Goal: Task Accomplishment & Management: Use online tool/utility

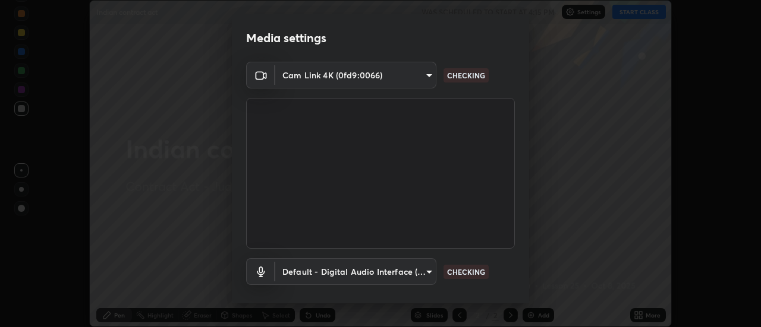
scroll to position [62, 0]
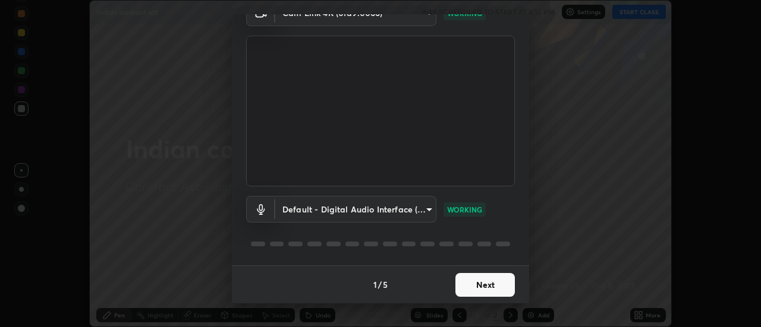
click at [494, 283] on button "Next" at bounding box center [484, 285] width 59 height 24
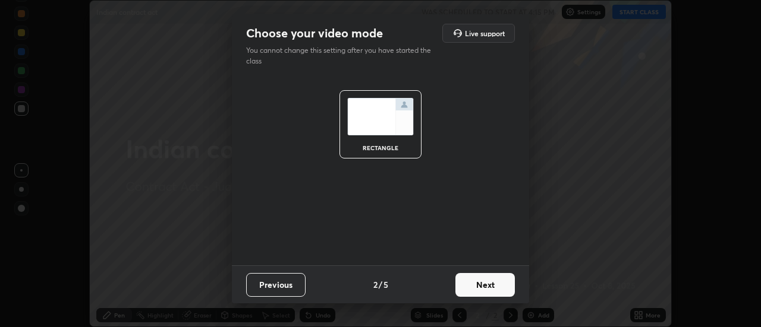
click at [495, 284] on button "Next" at bounding box center [484, 285] width 59 height 24
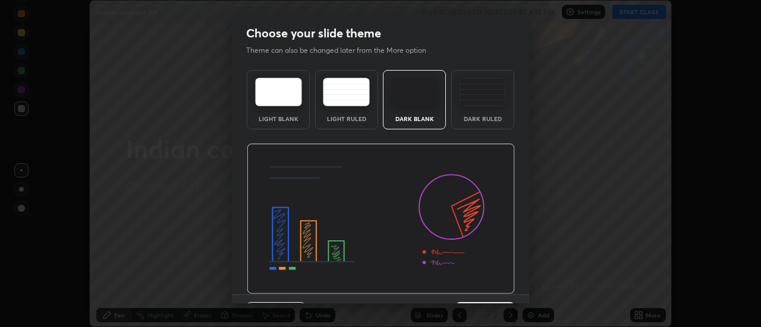
scroll to position [29, 0]
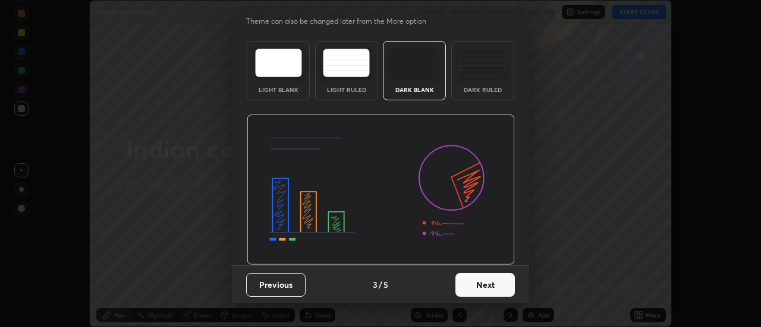
click at [508, 286] on button "Next" at bounding box center [484, 285] width 59 height 24
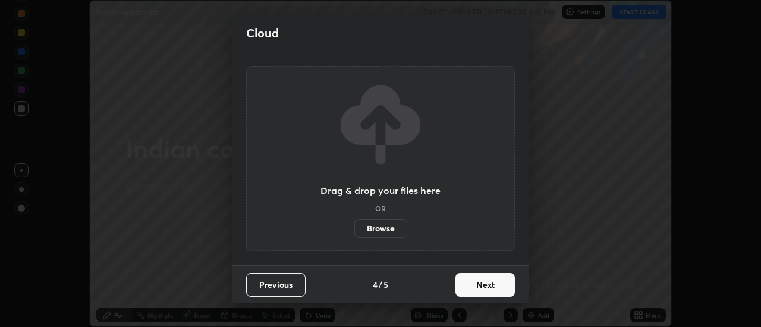
scroll to position [0, 0]
click at [507, 290] on button "Next" at bounding box center [484, 285] width 59 height 24
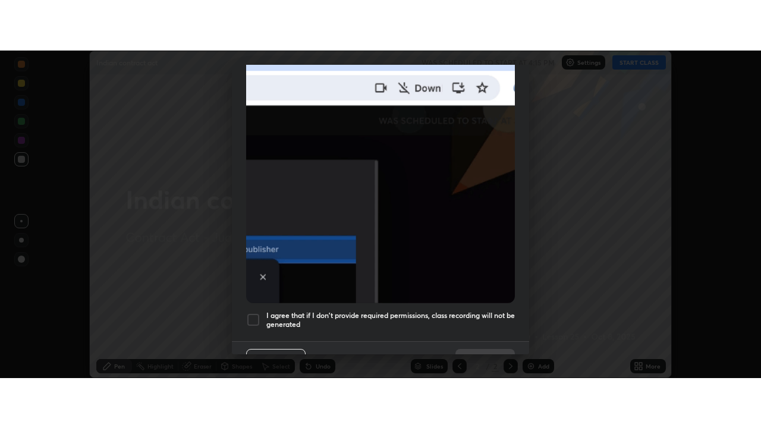
scroll to position [305, 0]
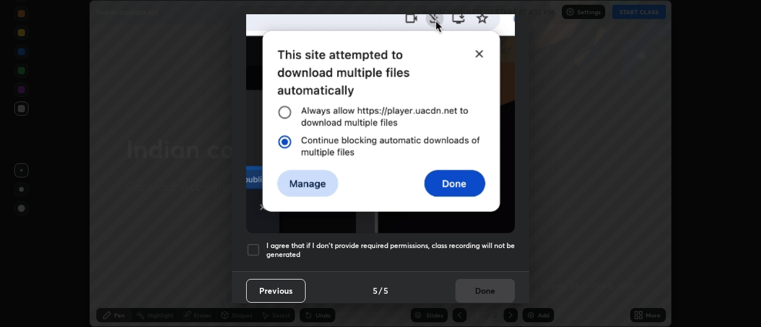
click at [505, 253] on h5 "I agree that if I don't provide required permissions, class recording will not …" at bounding box center [390, 250] width 248 height 18
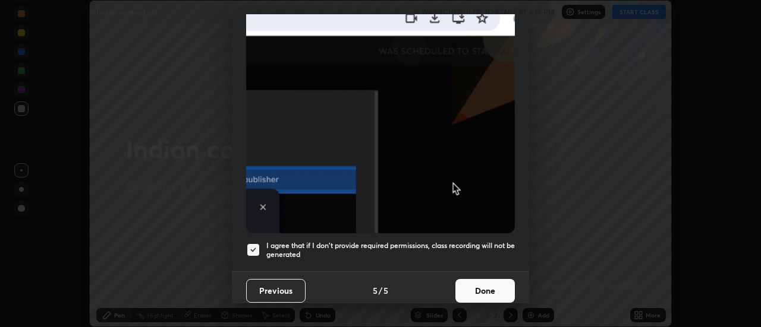
click at [502, 286] on button "Done" at bounding box center [484, 291] width 59 height 24
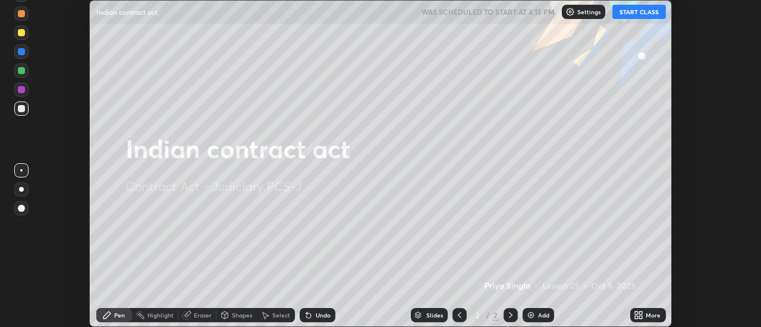
click at [641, 314] on icon at bounding box center [640, 313] width 3 height 3
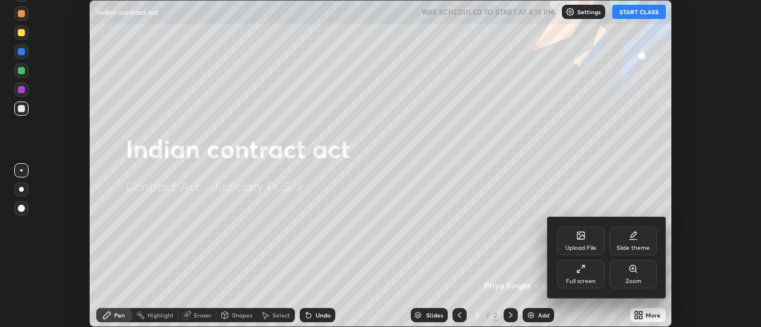
click at [614, 243] on div "Slide theme" at bounding box center [633, 241] width 48 height 29
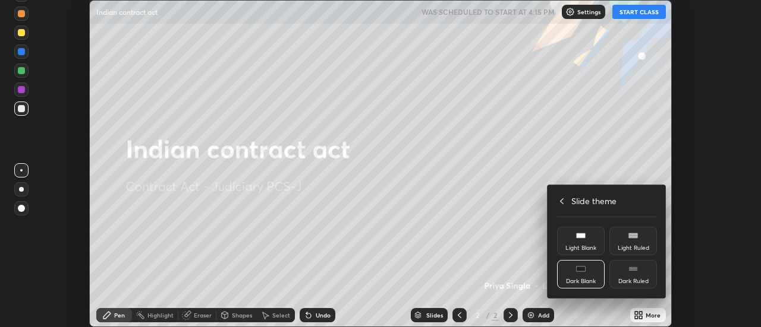
click at [585, 242] on div "Light Blank" at bounding box center [581, 241] width 48 height 29
click at [543, 315] on div at bounding box center [380, 163] width 761 height 327
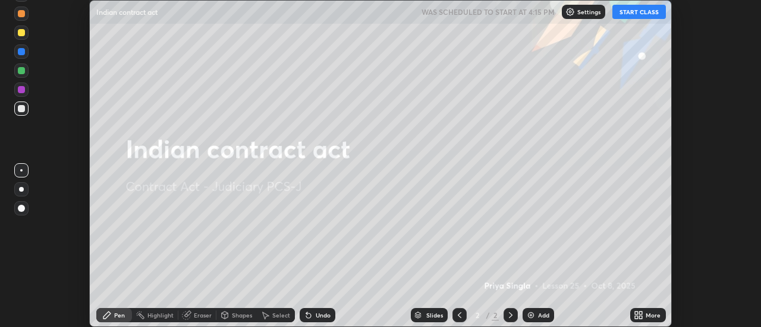
click at [544, 315] on div "Upload File Slide theme Full screen Zoom Slide theme Light Blank Light Ruled Da…" at bounding box center [380, 163] width 761 height 327
click at [543, 314] on div "Add" at bounding box center [543, 316] width 11 height 6
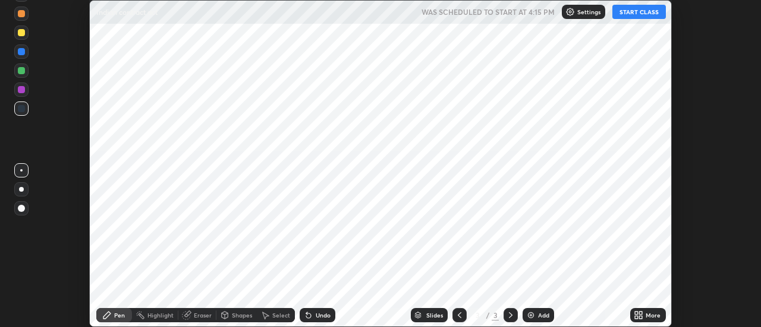
click at [635, 11] on button "START CLASS" at bounding box center [638, 12] width 53 height 14
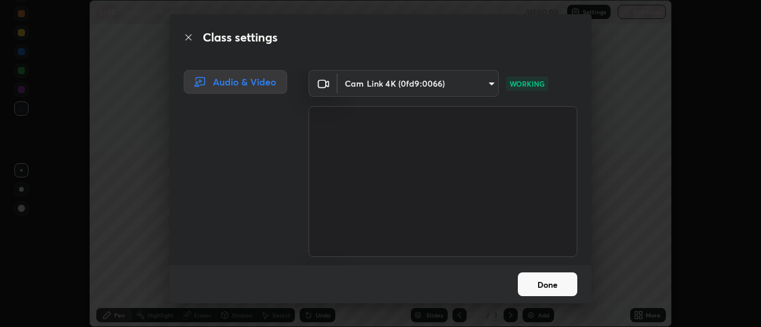
click at [536, 284] on button "Done" at bounding box center [547, 285] width 59 height 24
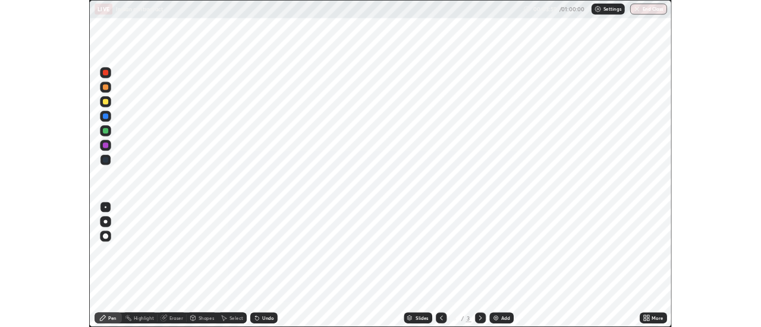
scroll to position [428, 761]
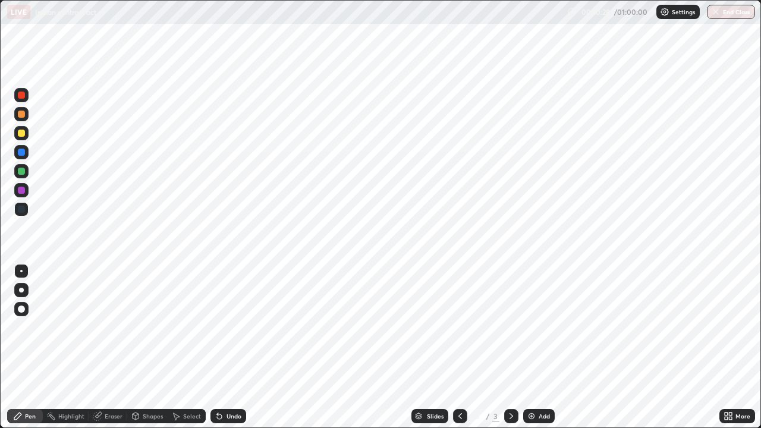
click at [28, 290] on div at bounding box center [21, 290] width 14 height 14
click at [535, 327] on div "Add" at bounding box center [538, 416] width 31 height 14
click at [534, 327] on img at bounding box center [532, 416] width 10 height 10
click at [550, 327] on div "Add" at bounding box center [538, 416] width 31 height 14
click at [531, 327] on div "Add" at bounding box center [538, 416] width 31 height 14
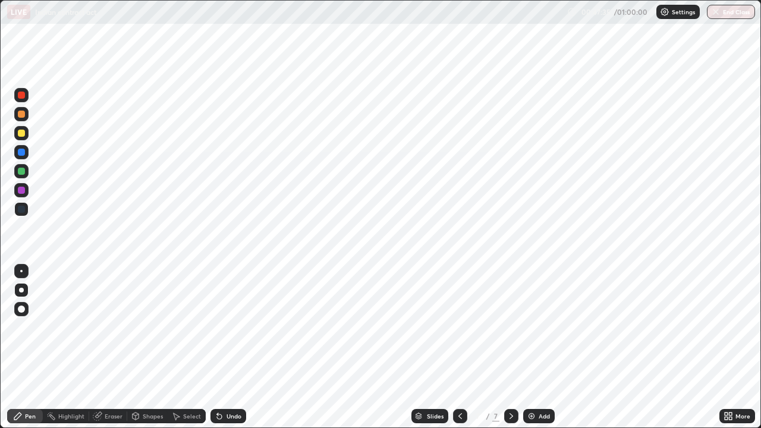
click at [529, 327] on img at bounding box center [532, 416] width 10 height 10
click at [532, 327] on img at bounding box center [532, 416] width 10 height 10
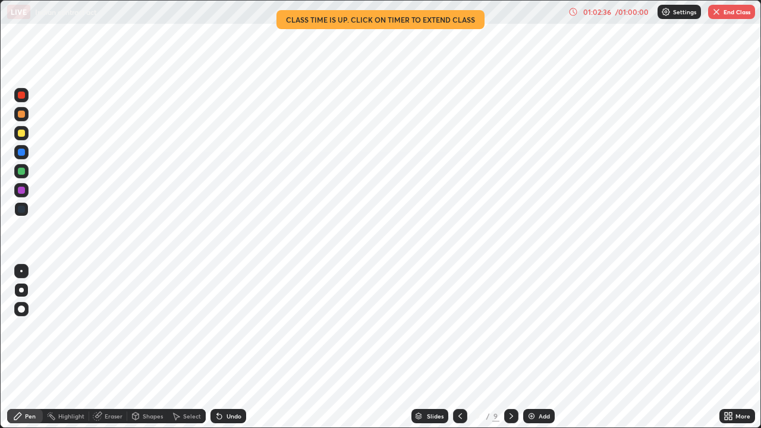
click at [730, 10] on button "End Class" at bounding box center [731, 12] width 47 height 14
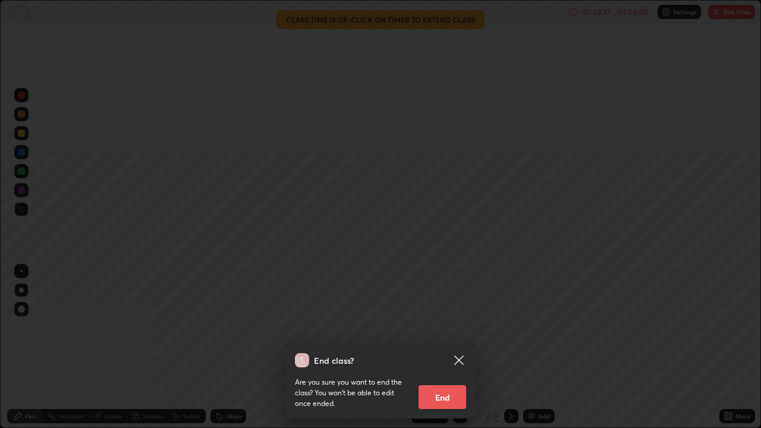
click at [439, 327] on button "End" at bounding box center [442, 397] width 48 height 24
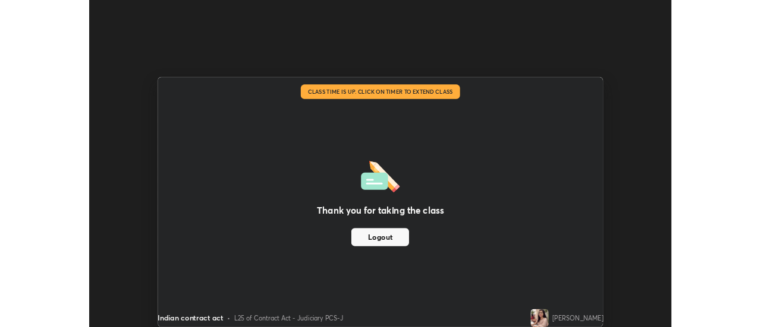
scroll to position [59098, 58665]
